Goal: Task Accomplishment & Management: Use online tool/utility

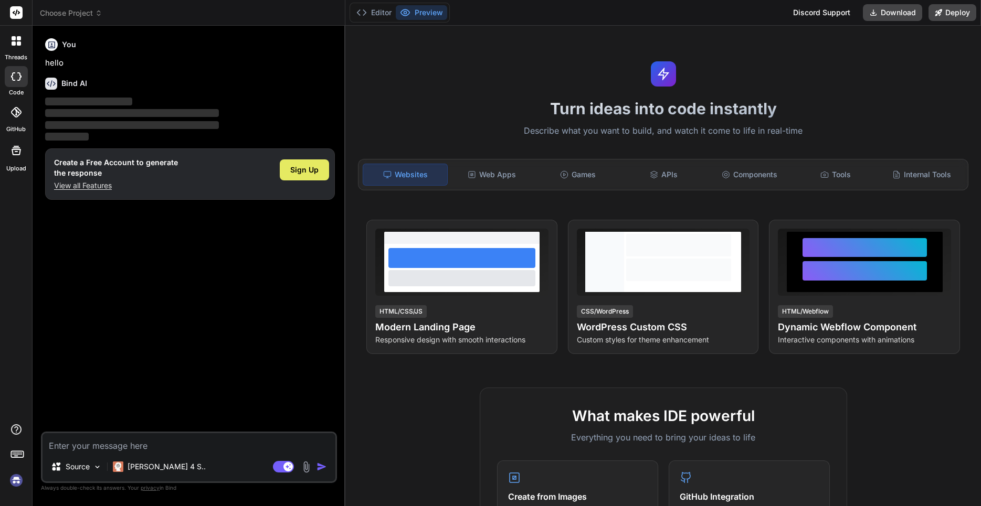
click at [312, 171] on span "Sign Up" at bounding box center [304, 170] width 28 height 10
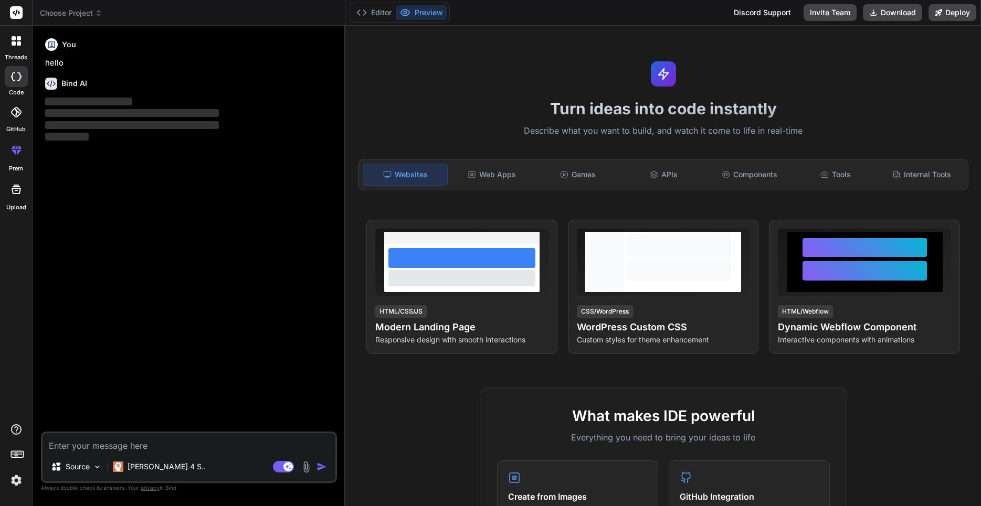
click at [20, 123] on div at bounding box center [16, 112] width 23 height 23
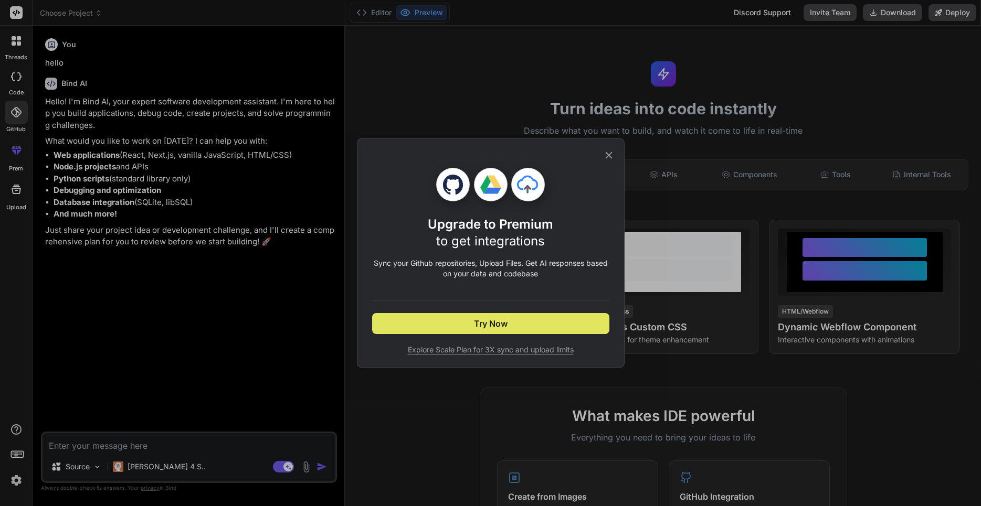
click at [446, 318] on button "Try Now" at bounding box center [490, 323] width 237 height 21
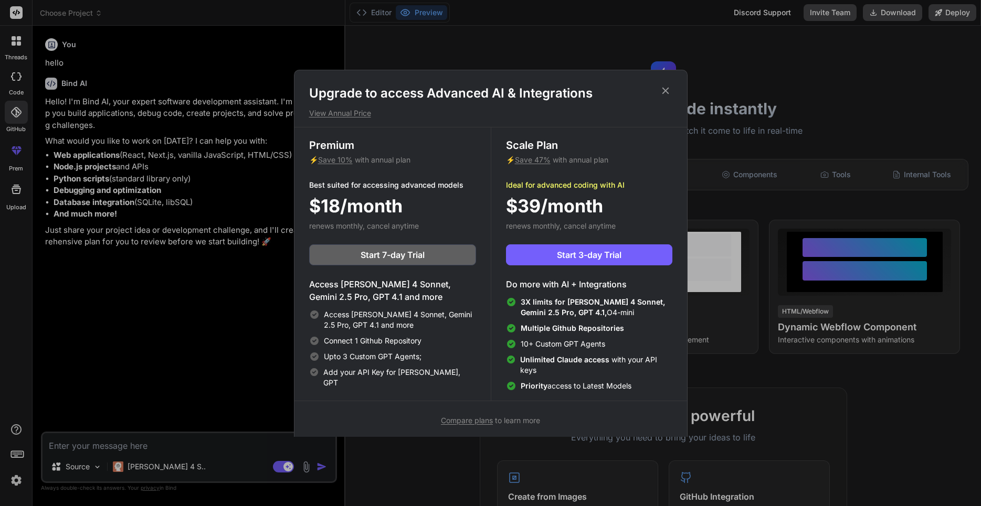
click at [661, 90] on icon at bounding box center [666, 91] width 12 height 12
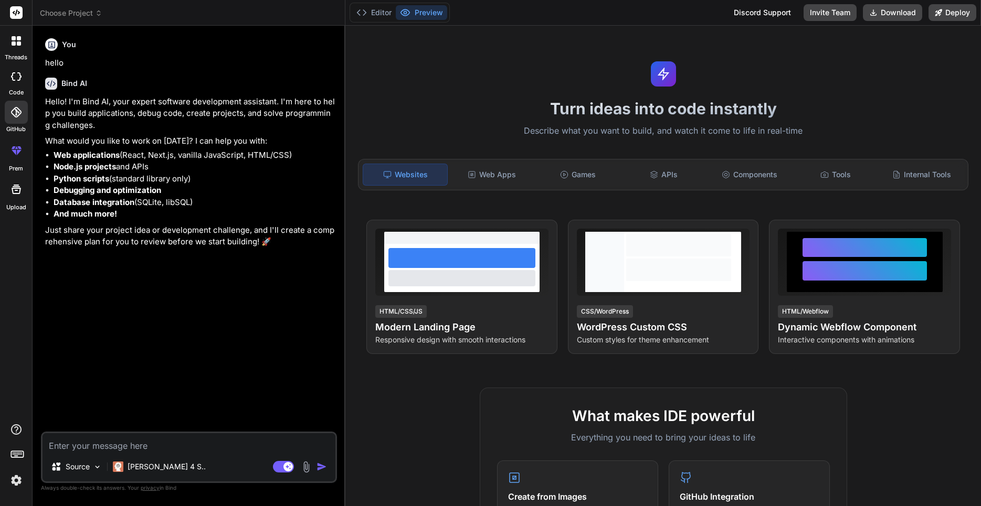
click at [11, 82] on div at bounding box center [16, 76] width 23 height 21
click at [19, 52] on div "threads" at bounding box center [16, 44] width 32 height 36
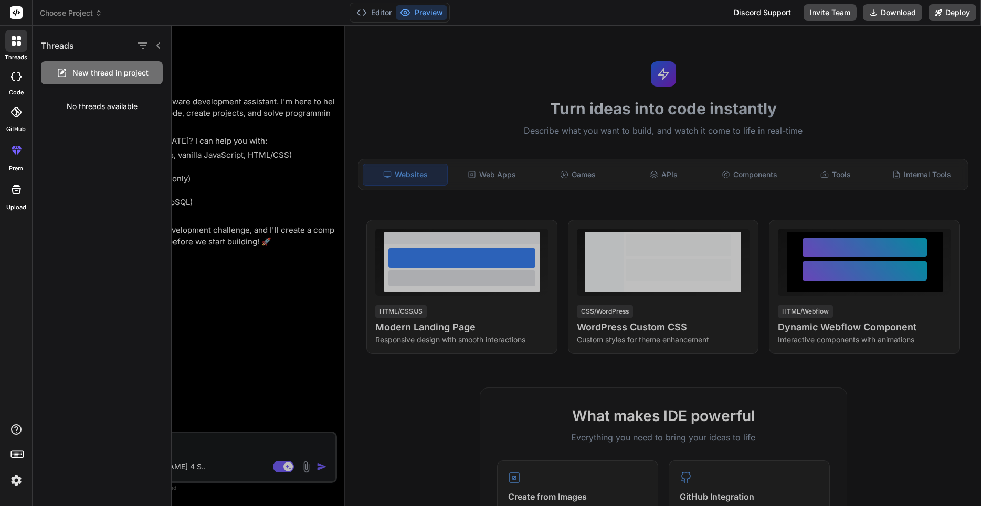
click at [19, 52] on div "threads" at bounding box center [16, 44] width 32 height 36
click at [18, 124] on div "GitHub" at bounding box center [16, 115] width 32 height 37
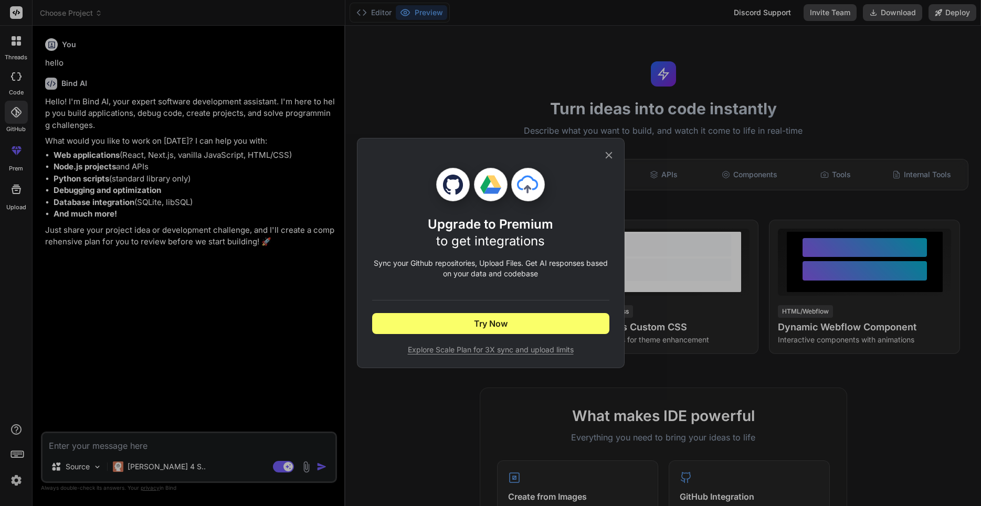
click at [605, 156] on icon at bounding box center [609, 156] width 12 height 12
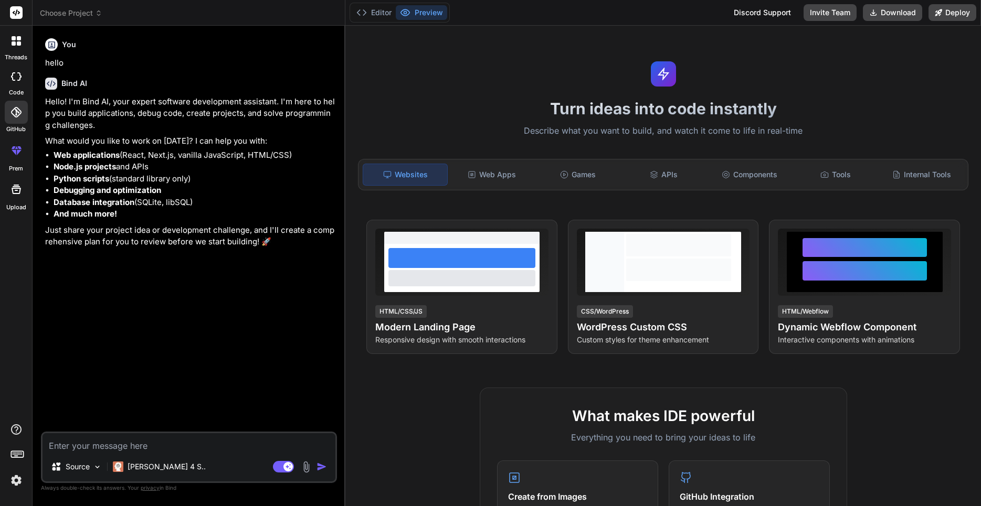
click at [15, 51] on div at bounding box center [16, 41] width 22 height 22
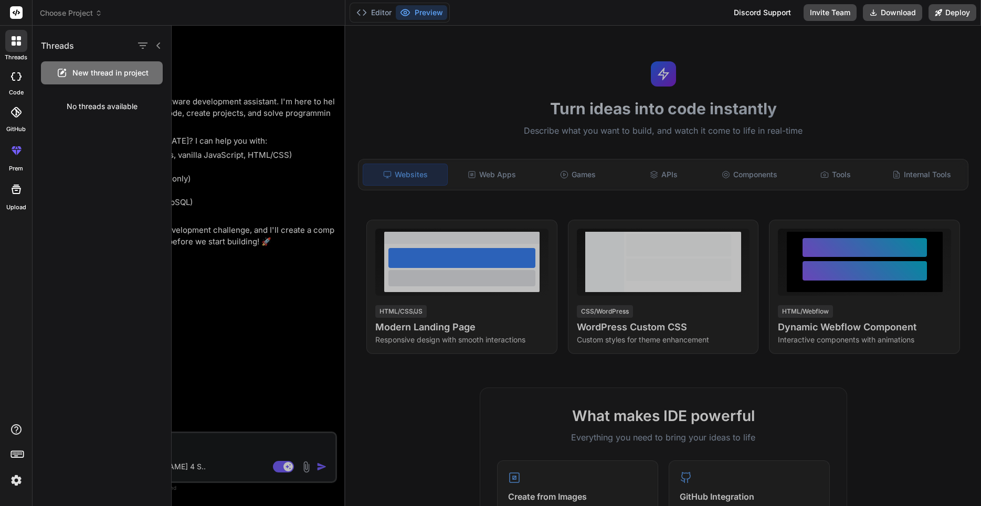
click at [94, 72] on span "New thread in project" at bounding box center [110, 73] width 76 height 10
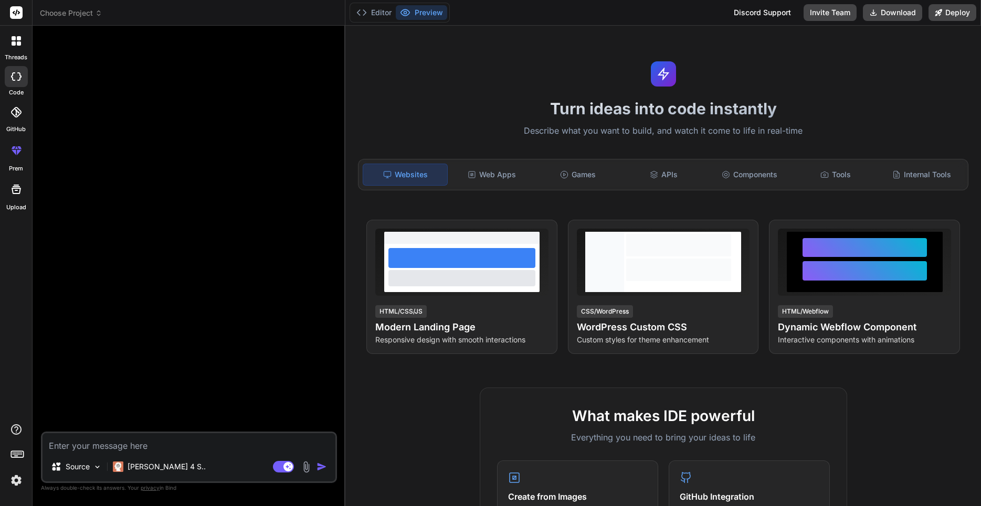
click at [183, 450] on textarea at bounding box center [189, 442] width 293 height 19
click at [95, 470] on img at bounding box center [97, 467] width 9 height 9
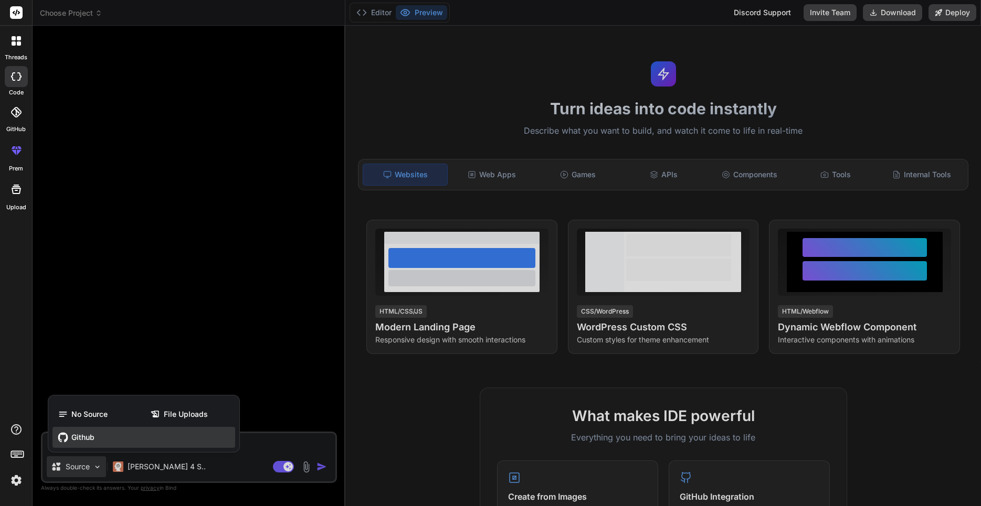
click at [82, 439] on span "Github" at bounding box center [82, 437] width 23 height 10
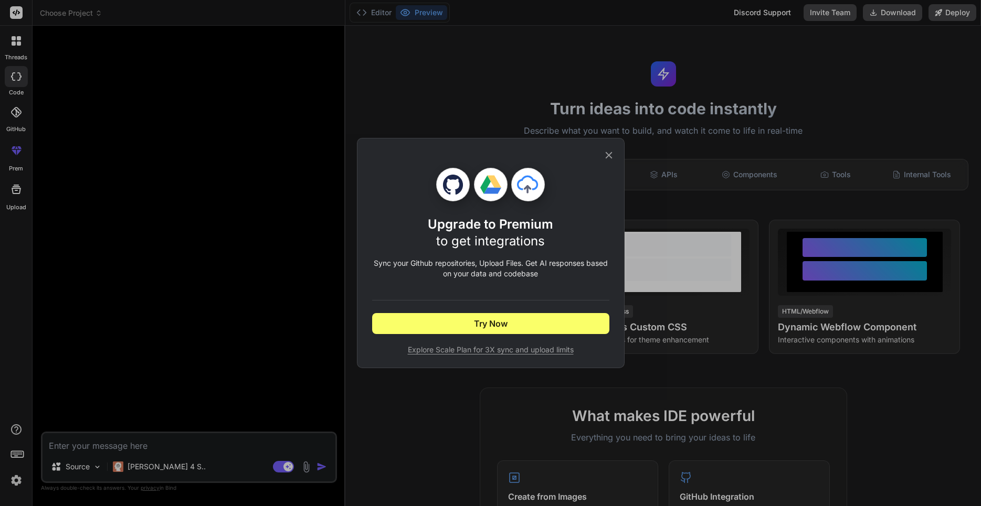
click at [610, 157] on icon at bounding box center [609, 156] width 12 height 12
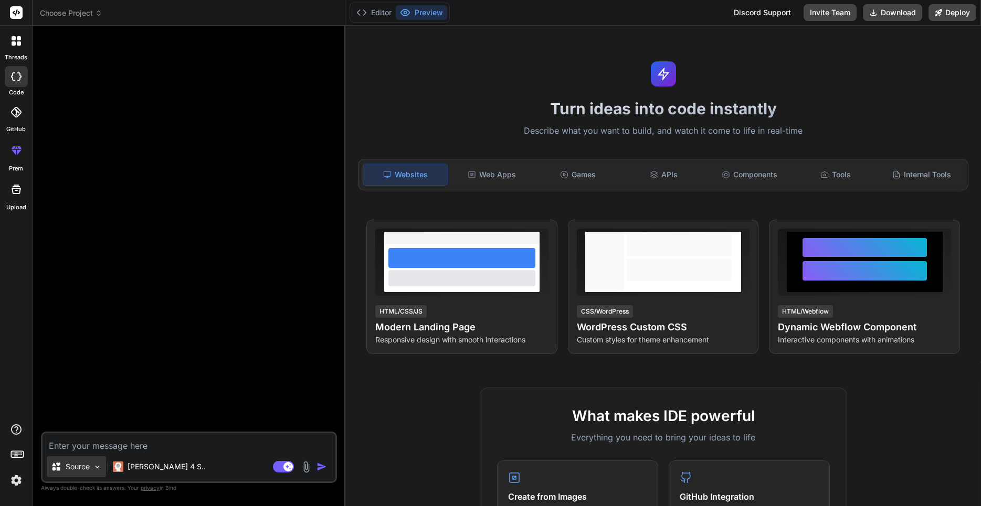
click at [71, 466] on p "Source" at bounding box center [78, 467] width 24 height 10
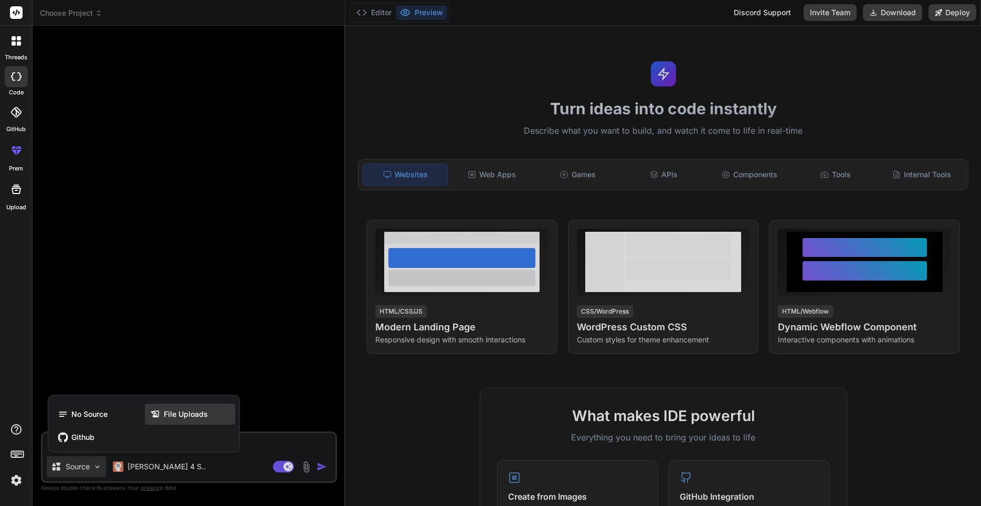
click at [194, 412] on span "File Uploads" at bounding box center [186, 414] width 44 height 10
type textarea "x"
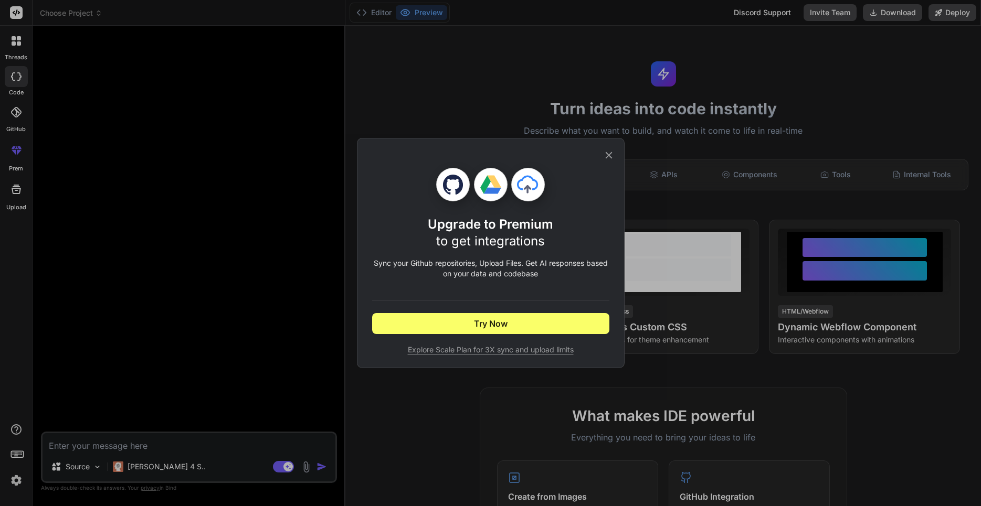
click at [443, 351] on span "Explore Scale Plan for 3X sync and upload limits" at bounding box center [490, 350] width 237 height 10
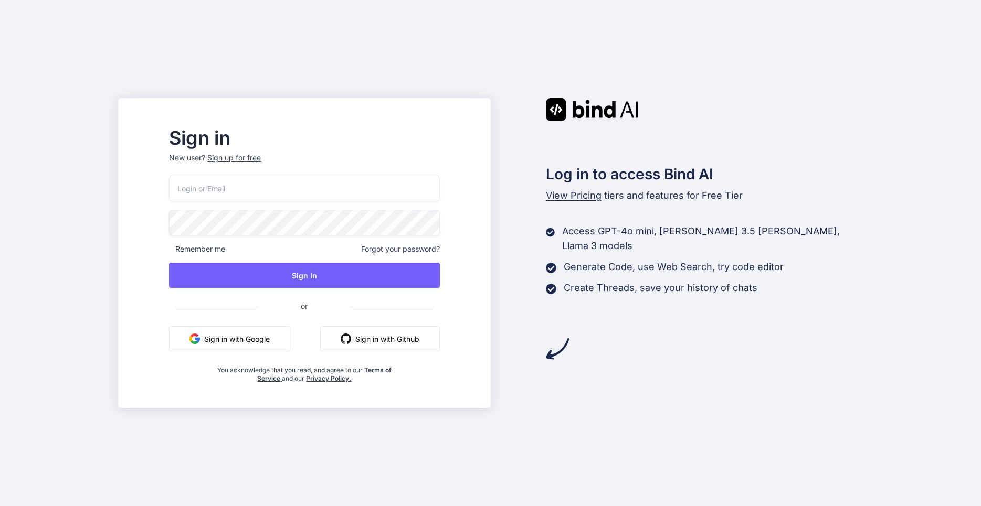
click at [242, 341] on button "Sign in with Google" at bounding box center [229, 338] width 121 height 25
click at [351, 338] on img "button" at bounding box center [346, 339] width 10 height 10
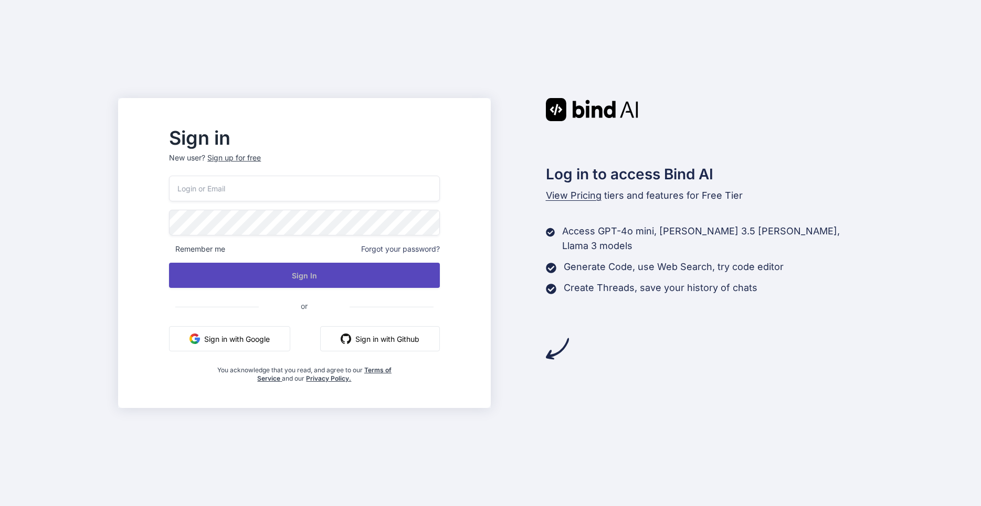
click at [319, 283] on button "Sign In" at bounding box center [304, 275] width 270 height 25
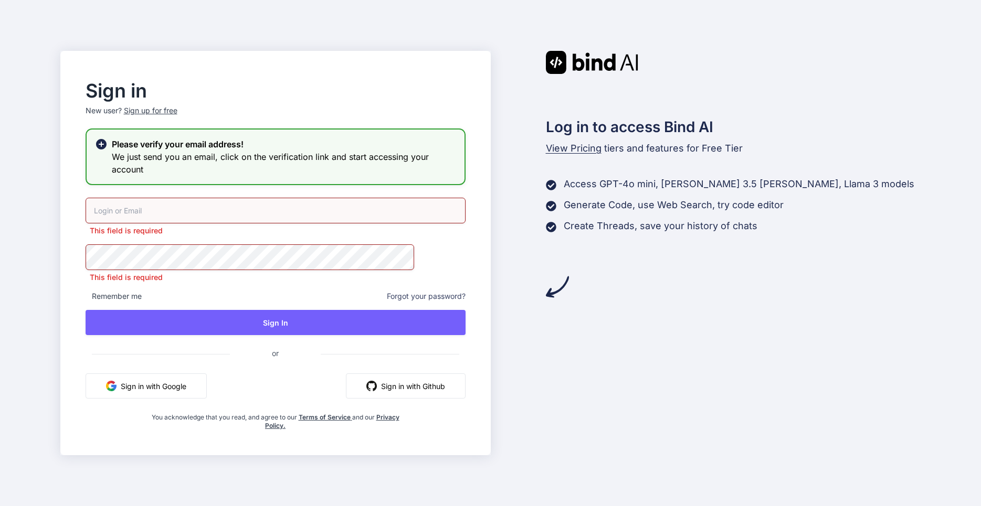
click at [379, 388] on button "Sign in with Github" at bounding box center [406, 386] width 120 height 25
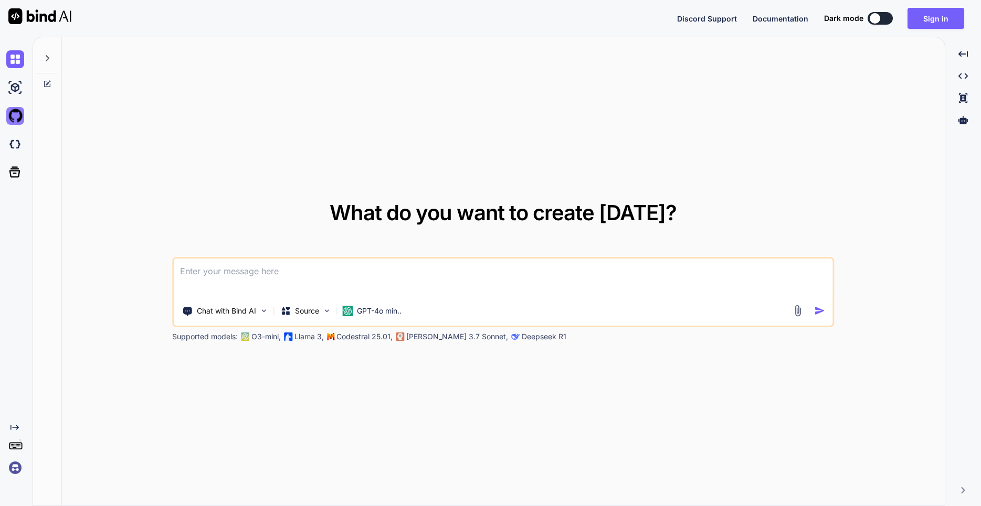
click at [17, 119] on img at bounding box center [15, 116] width 18 height 18
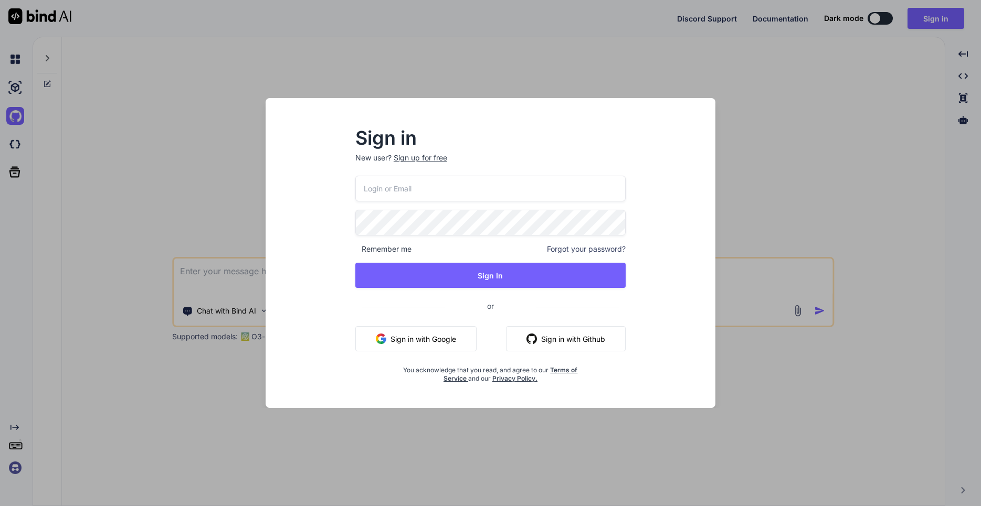
click at [594, 341] on button "Sign in with Github" at bounding box center [566, 338] width 120 height 25
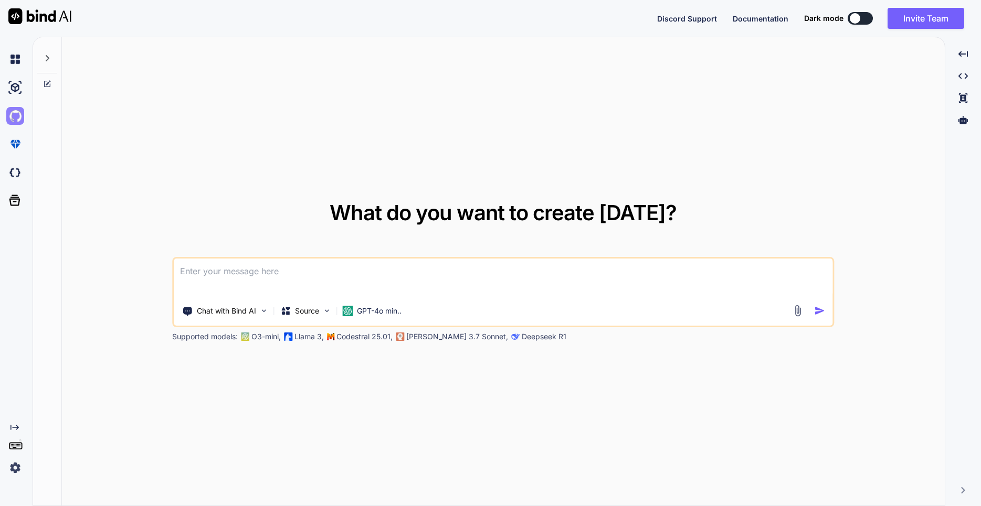
click at [13, 117] on img at bounding box center [15, 116] width 18 height 18
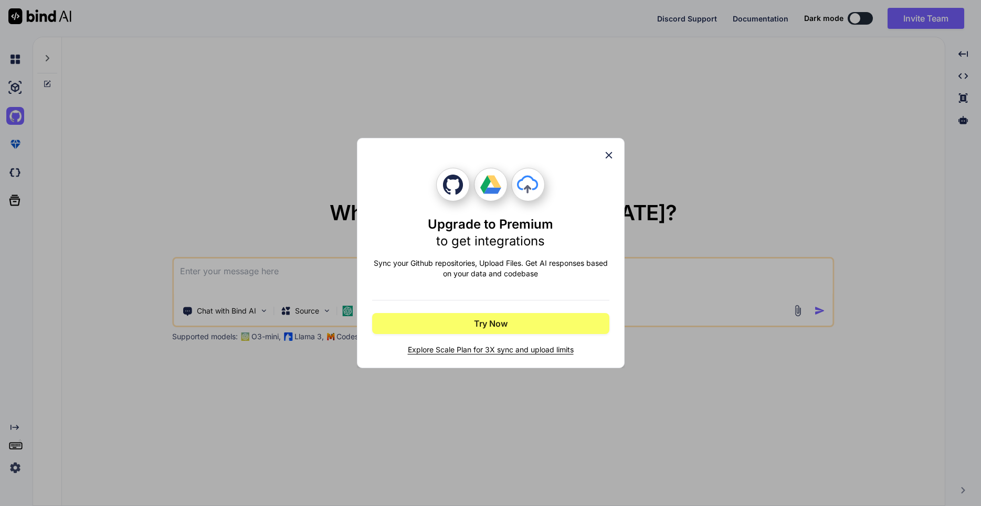
click at [604, 156] on icon at bounding box center [609, 156] width 12 height 12
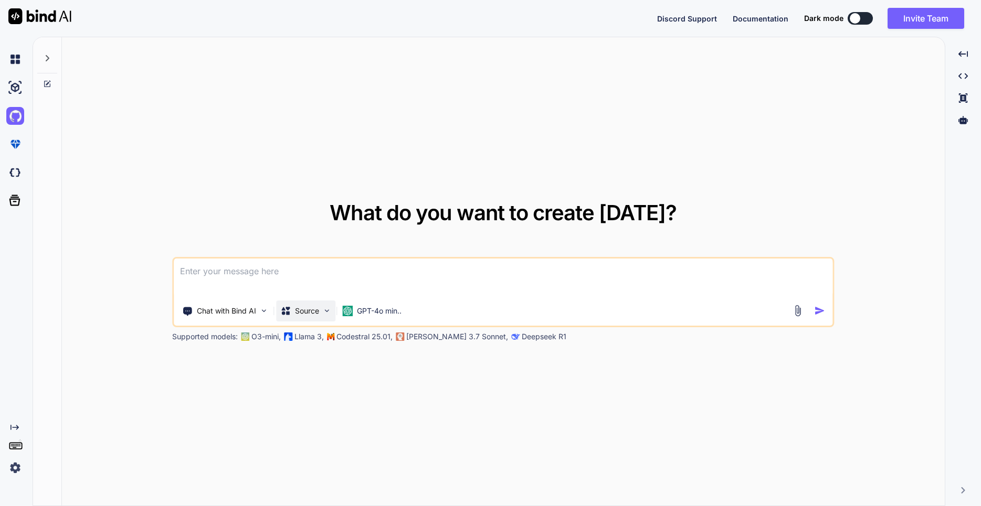
click at [324, 310] on img at bounding box center [326, 310] width 9 height 9
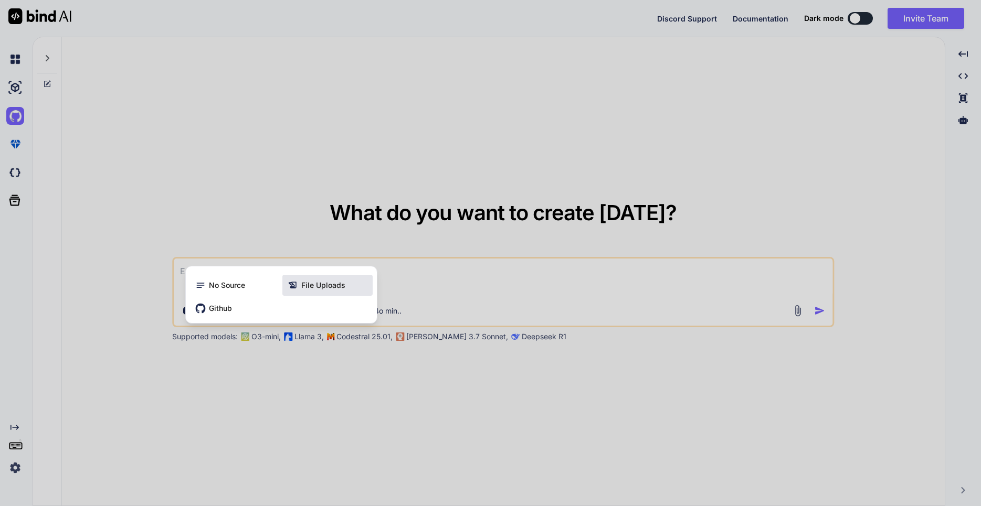
click at [317, 284] on span "File Uploads" at bounding box center [323, 285] width 44 height 10
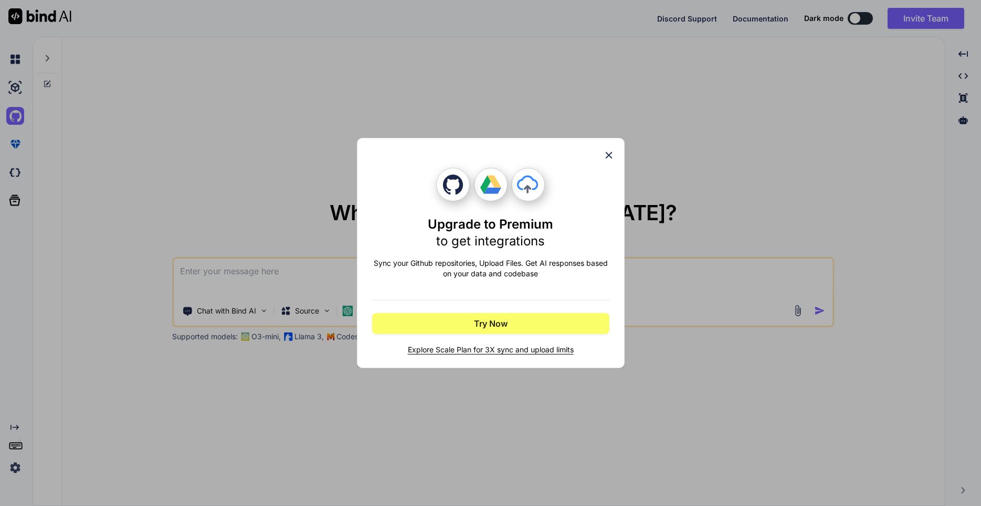
type textarea "x"
click at [605, 157] on icon at bounding box center [609, 156] width 12 height 12
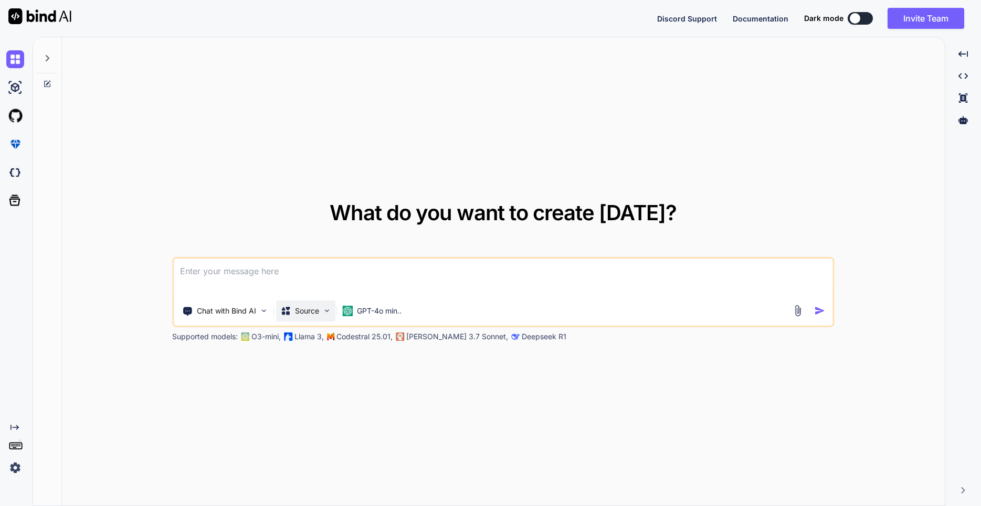
click at [308, 309] on p "Source" at bounding box center [307, 311] width 24 height 10
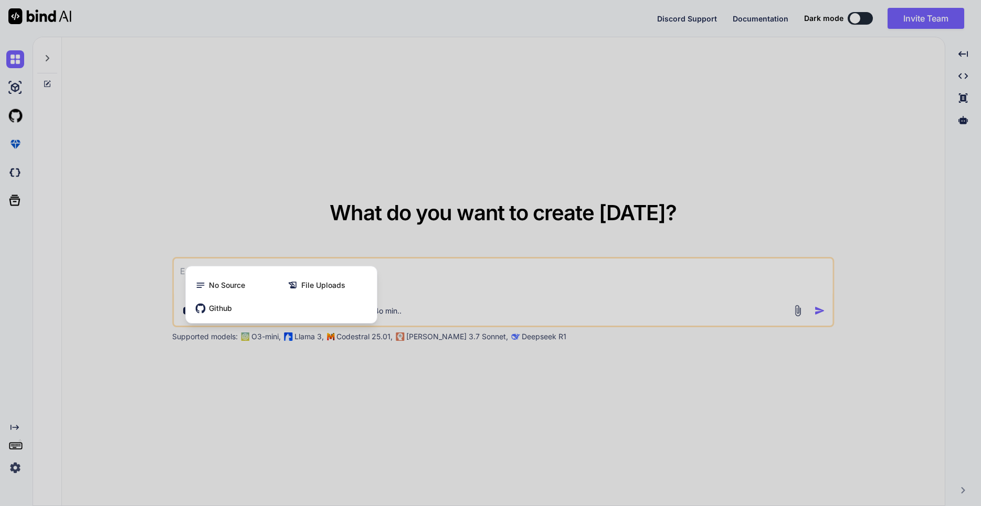
type textarea "x"
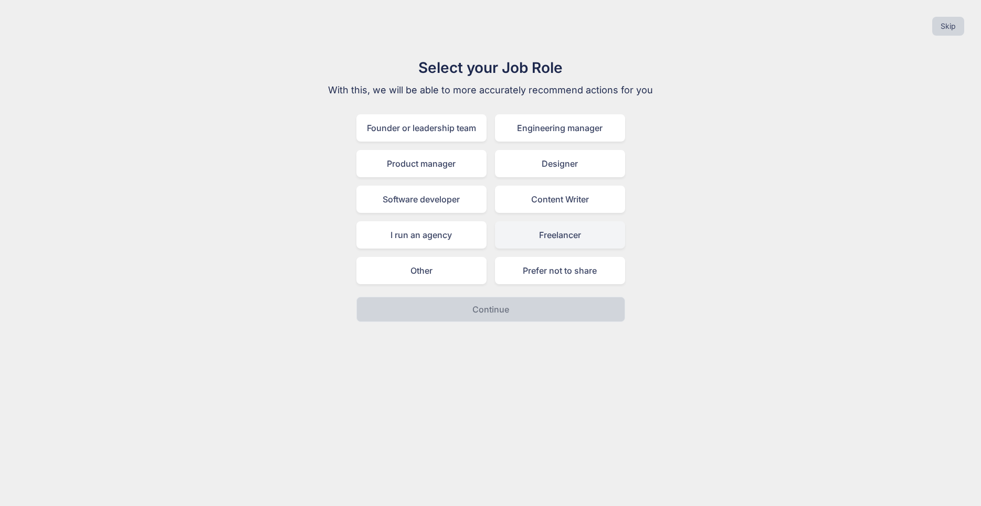
click at [555, 231] on div "Freelancer" at bounding box center [560, 234] width 130 height 27
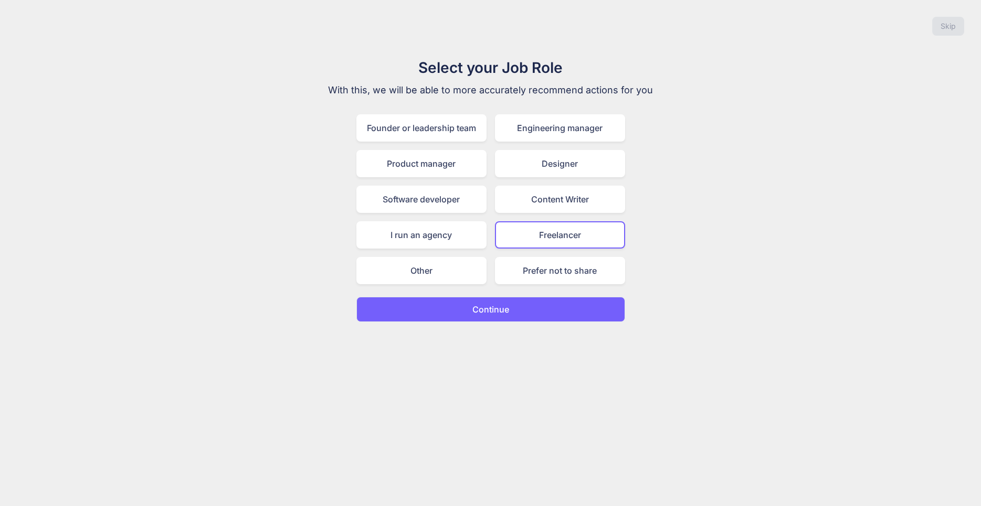
click at [475, 312] on p "Continue" at bounding box center [490, 309] width 37 height 13
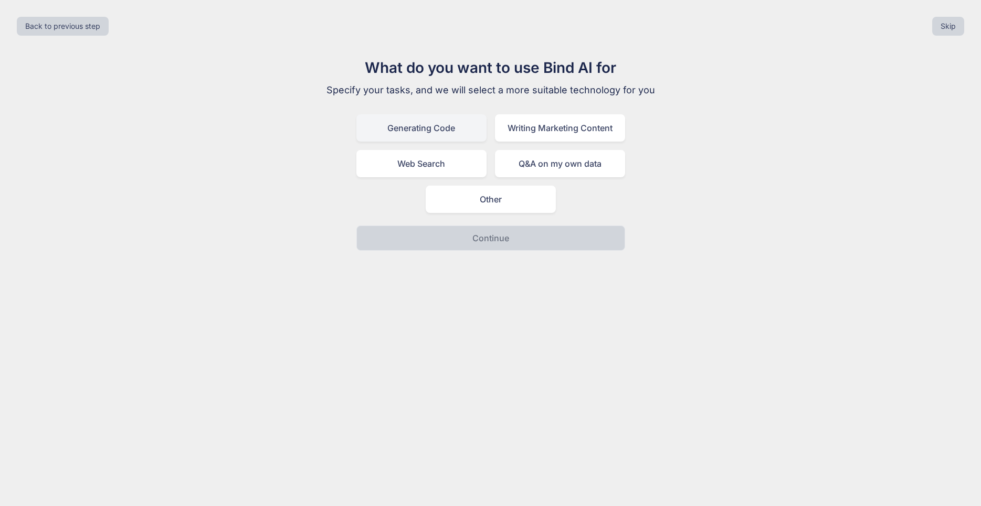
click at [387, 130] on div "Generating Code" at bounding box center [421, 127] width 130 height 27
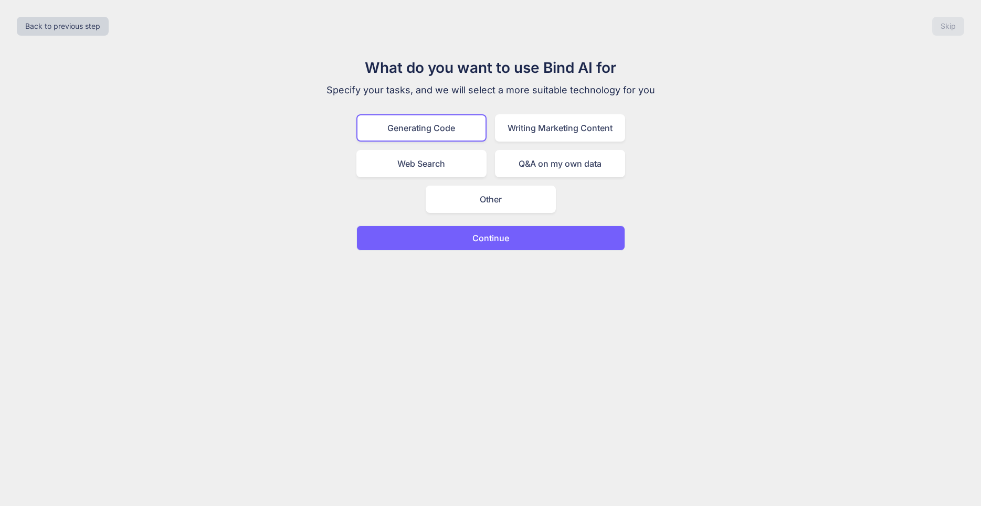
click at [447, 249] on button "Continue" at bounding box center [490, 238] width 269 height 25
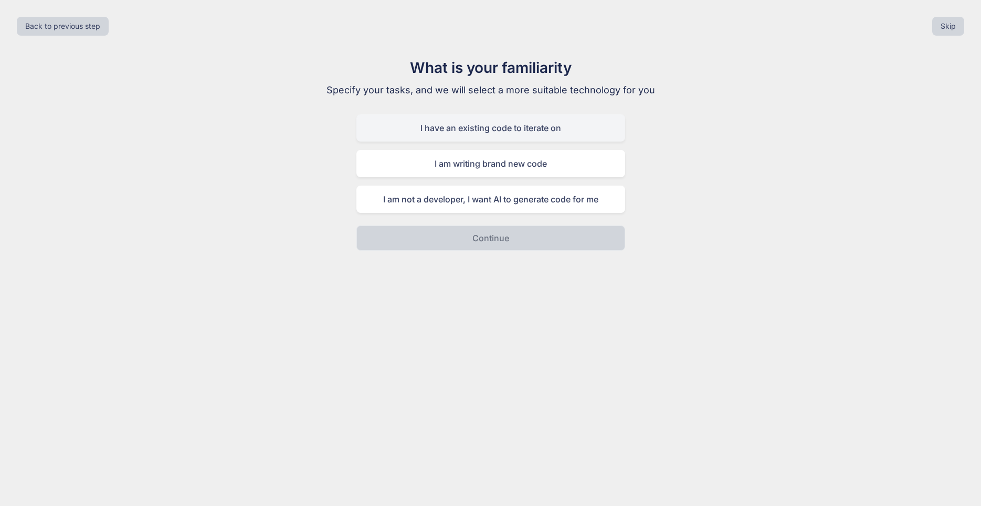
click at [437, 122] on div "I have an existing code to iterate on" at bounding box center [490, 127] width 269 height 27
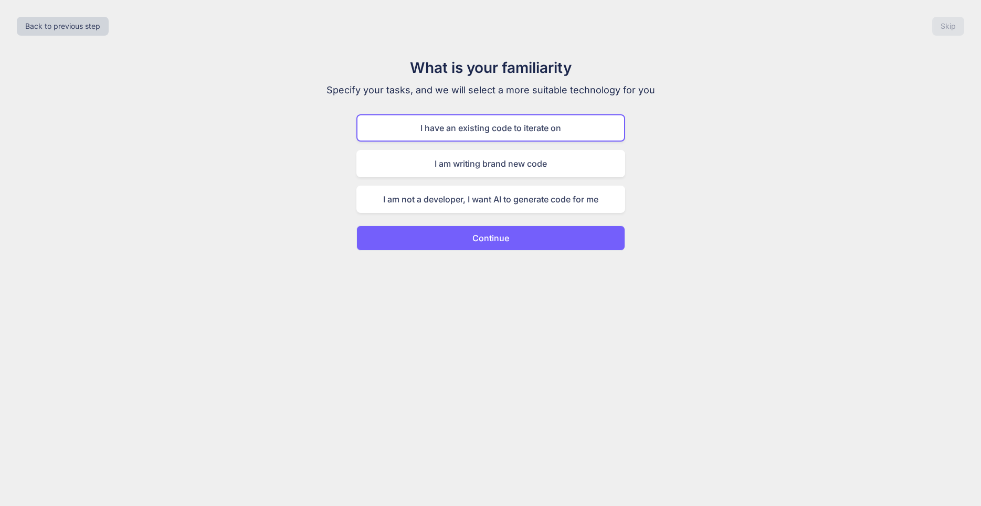
click at [445, 253] on div "Back to previous step Skip What is your familiarity Specify your tasks, and we …" at bounding box center [490, 253] width 981 height 506
click at [437, 205] on div "I am not a developer, I want AI to generate code for me" at bounding box center [490, 199] width 269 height 27
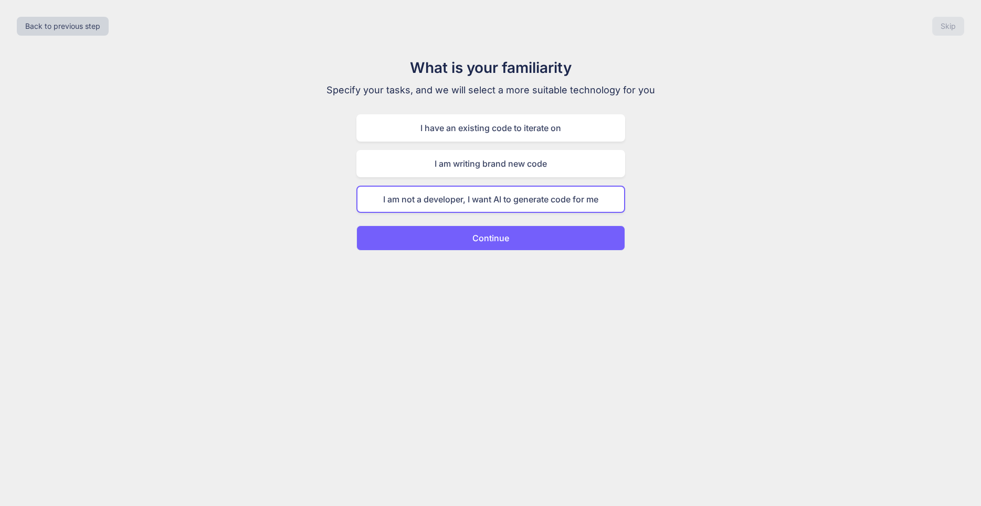
click at [440, 236] on button "Continue" at bounding box center [490, 238] width 269 height 25
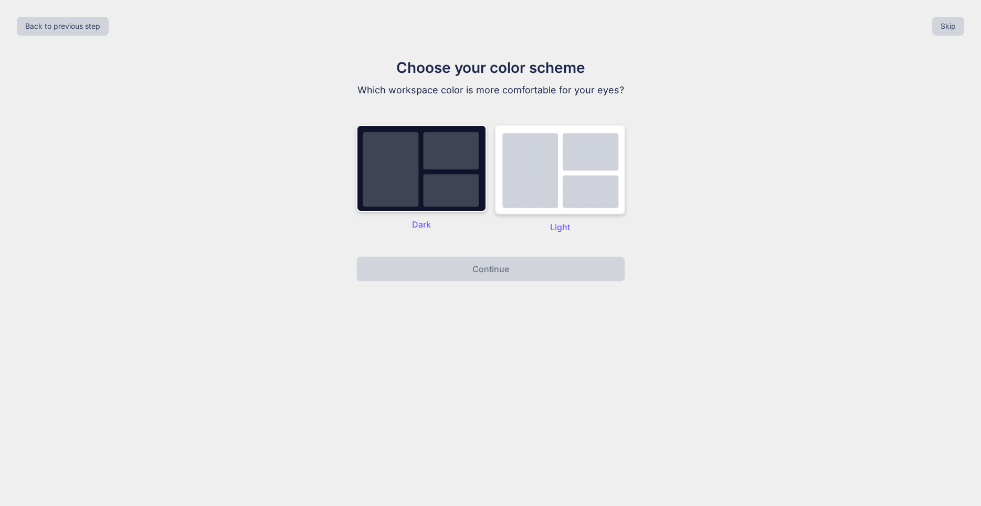
click at [597, 190] on img at bounding box center [560, 170] width 130 height 90
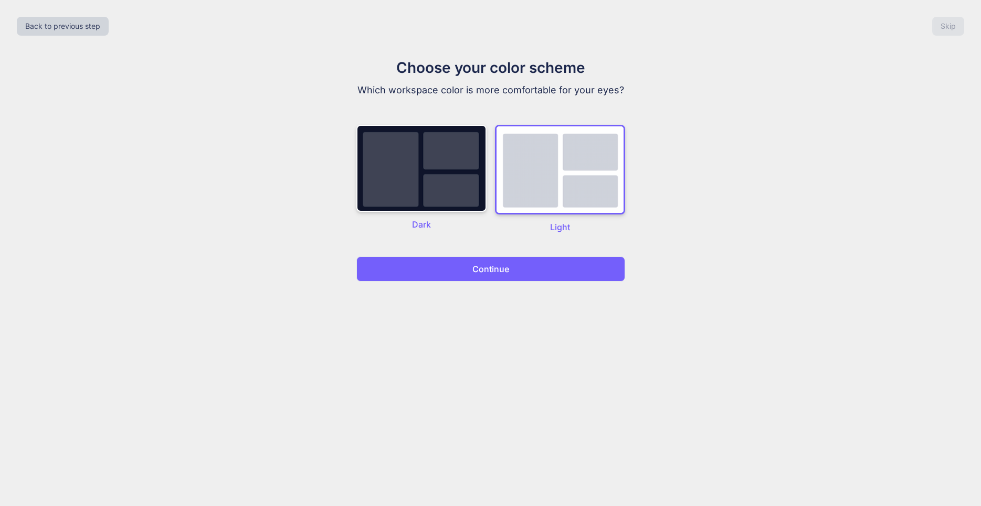
click at [552, 262] on button "Continue" at bounding box center [490, 269] width 269 height 25
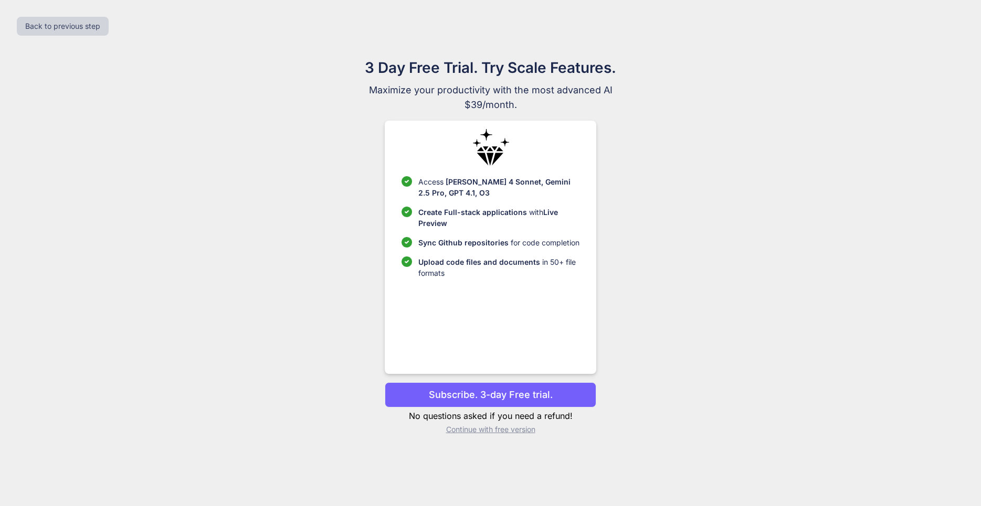
click at [452, 390] on p "Subscribe. 3-day Free trial." at bounding box center [491, 395] width 124 height 14
